Goal: Information Seeking & Learning: Learn about a topic

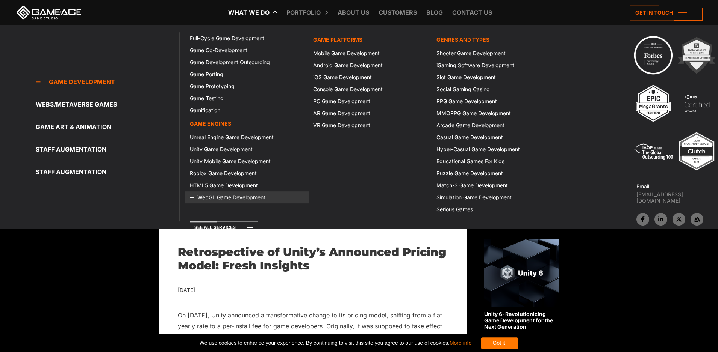
scroll to position [50, 0]
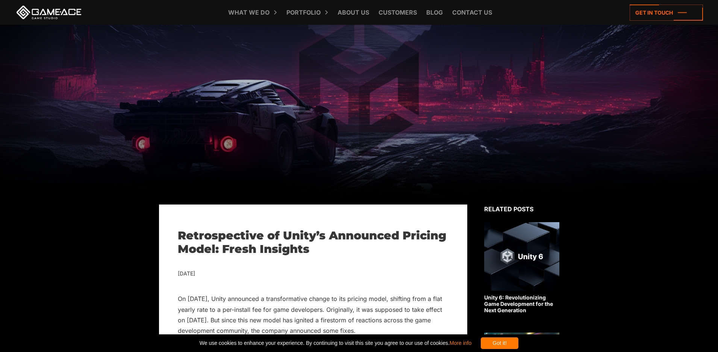
click at [137, 9] on div "What we do Game development Game development Full-Cycle Game Development Game C…" at bounding box center [359, 12] width 688 height 25
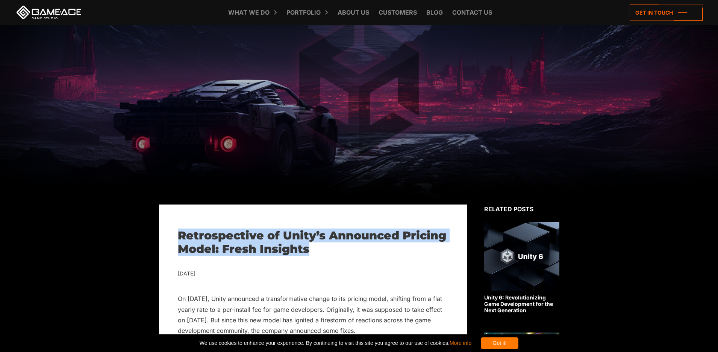
drag, startPoint x: 172, startPoint y: 237, endPoint x: 332, endPoint y: 245, distance: 159.9
copy h1 "Retrospective of Unity’s Announced Pricing Model: Fresh Insights"
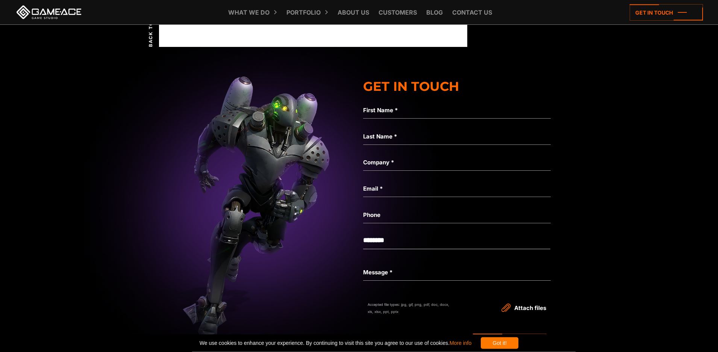
scroll to position [2840, 0]
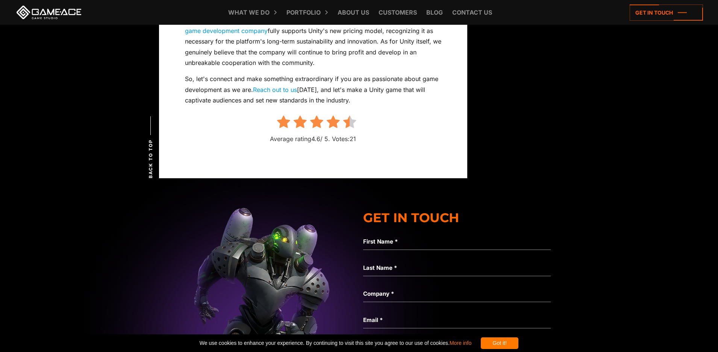
click at [146, 177] on img at bounding box center [261, 330] width 1957 height 365
click at [150, 176] on span "Back to top" at bounding box center [150, 158] width 7 height 39
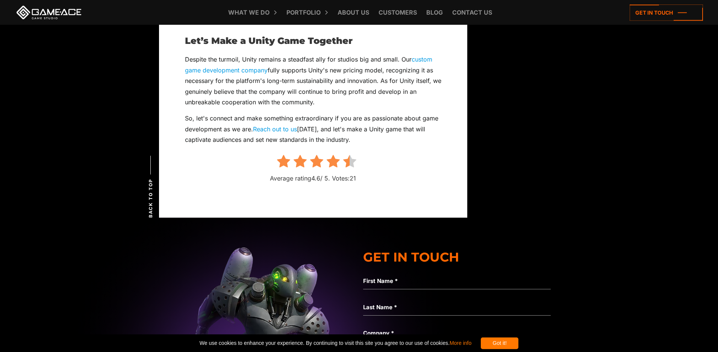
scroll to position [2741, 0]
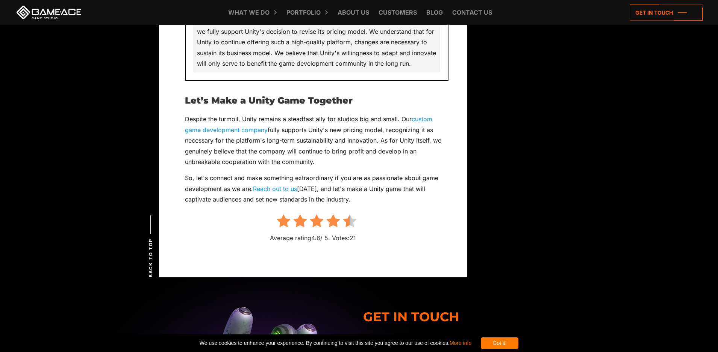
click at [151, 248] on div "Back to top" at bounding box center [150, 247] width 6 height 62
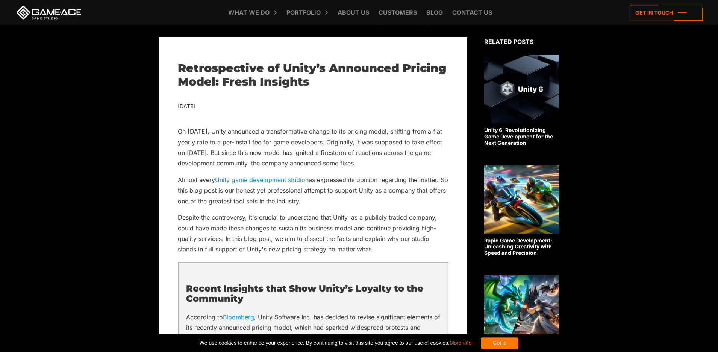
scroll to position [217, 0]
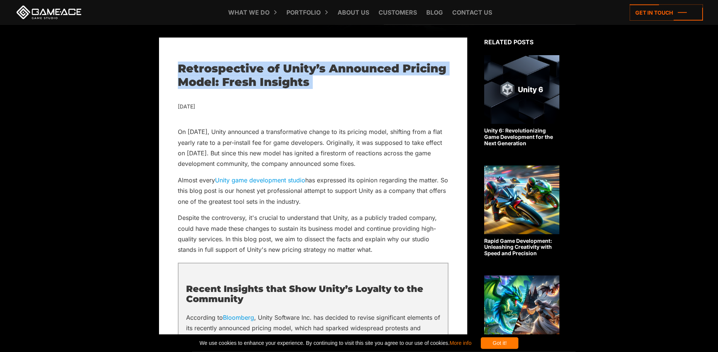
drag, startPoint x: 172, startPoint y: 64, endPoint x: 343, endPoint y: 101, distance: 174.8
copy div "Retrospective of Unity’s Announced Pricing Model: Fresh Insights"
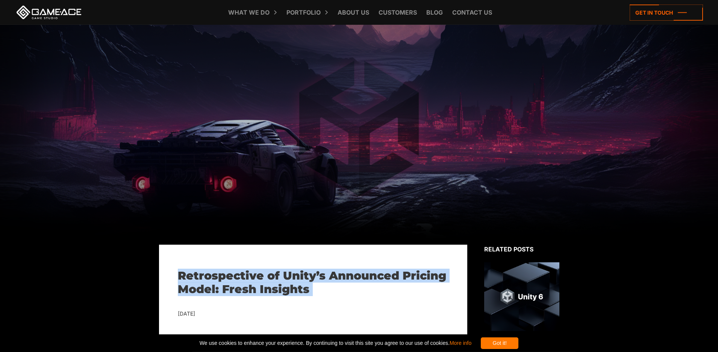
scroll to position [0, 0]
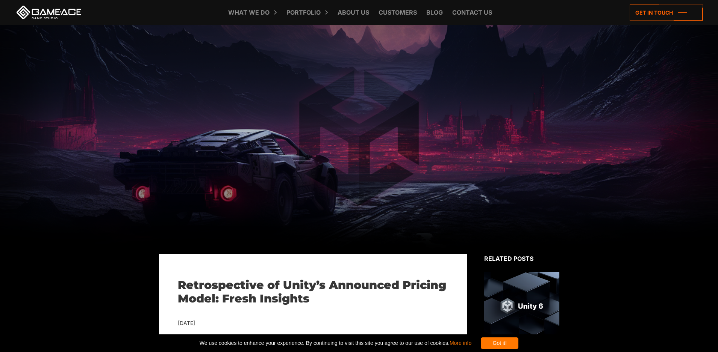
click at [437, 12] on link "Blog" at bounding box center [434, 12] width 24 height 25
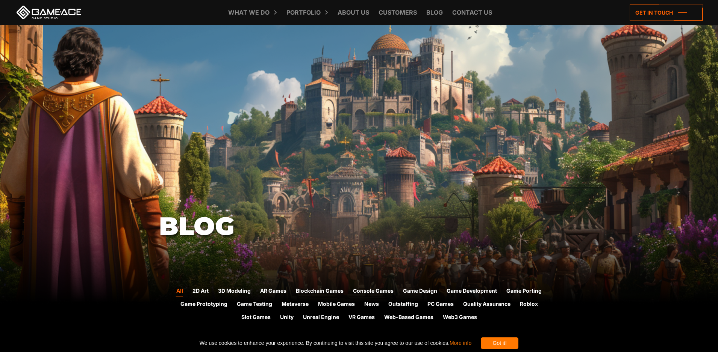
scroll to position [298, 0]
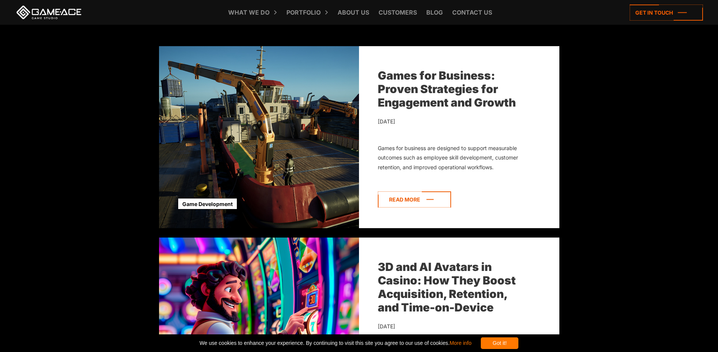
click at [427, 205] on icon at bounding box center [414, 200] width 73 height 16
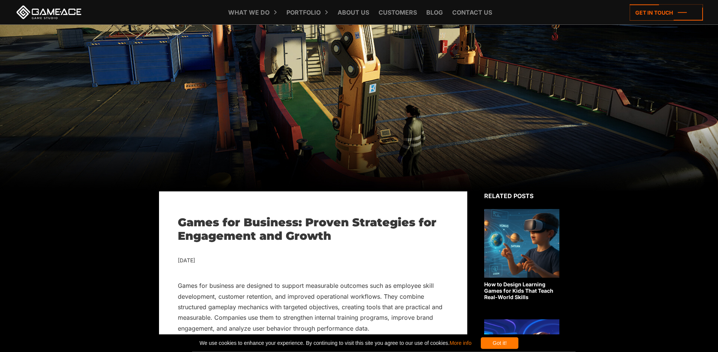
scroll to position [50, 0]
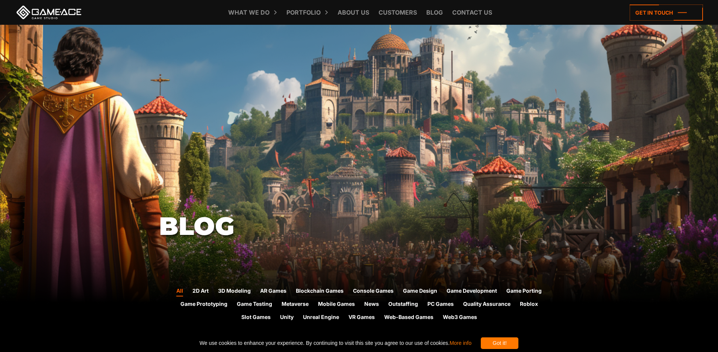
scroll to position [298, 0]
